Goal: Information Seeking & Learning: Learn about a topic

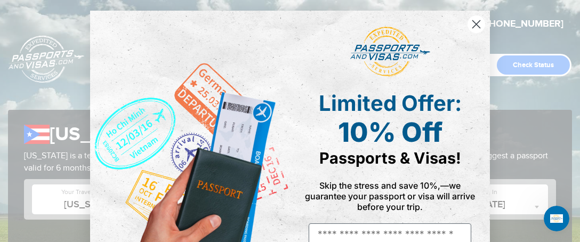
click at [474, 17] on circle "Close dialog" at bounding box center [477, 24] width 18 height 18
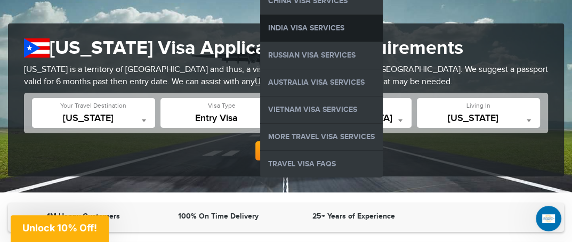
scroll to position [107, 0]
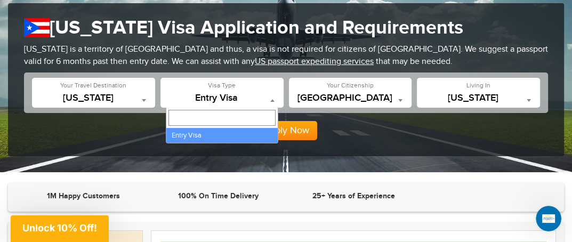
click at [270, 100] on b at bounding box center [272, 100] width 4 height 3
click at [200, 118] on input "Search" at bounding box center [222, 118] width 107 height 16
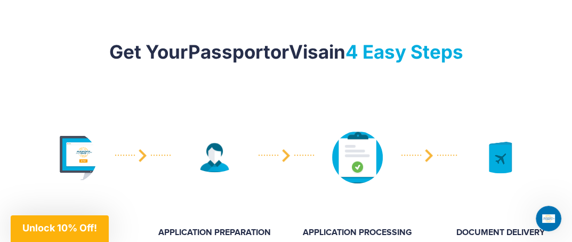
scroll to position [525, 0]
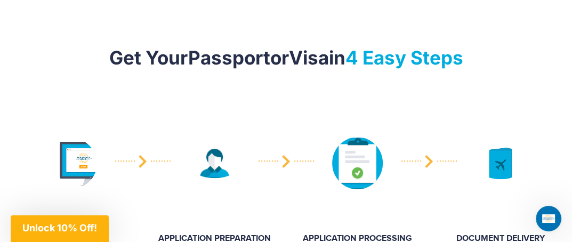
type input "********"
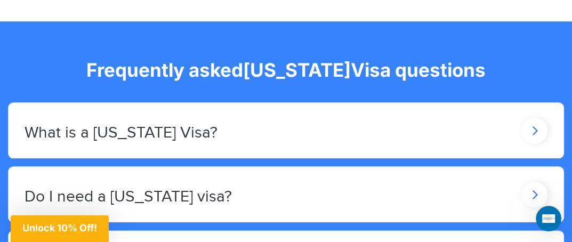
scroll to position [85, 0]
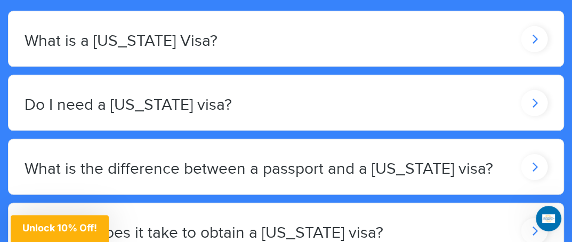
scroll to position [939, 0]
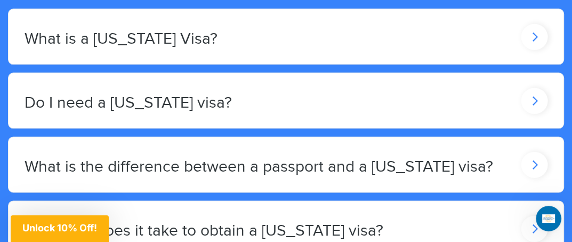
click at [542, 31] on icon at bounding box center [535, 36] width 27 height 26
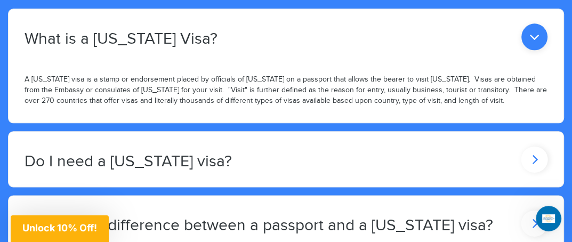
click at [531, 50] on icon at bounding box center [535, 36] width 26 height 27
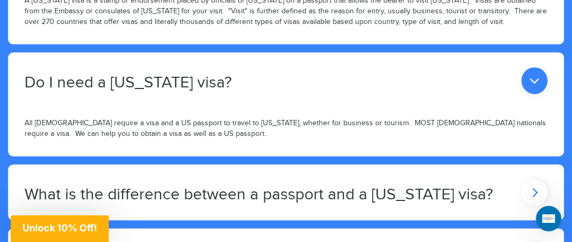
scroll to position [1046, 0]
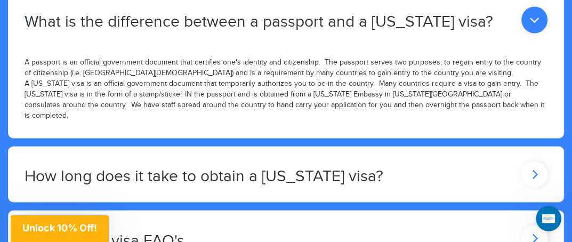
scroll to position [1259, 0]
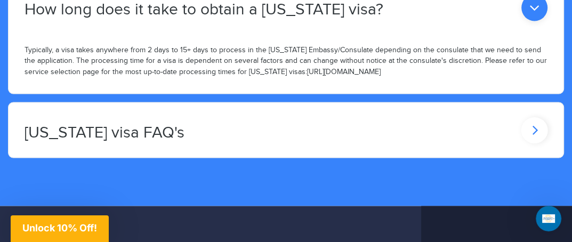
scroll to position [1366, 0]
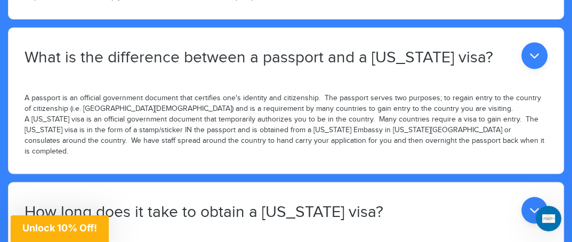
scroll to position [992, 0]
